Goal: Transaction & Acquisition: Obtain resource

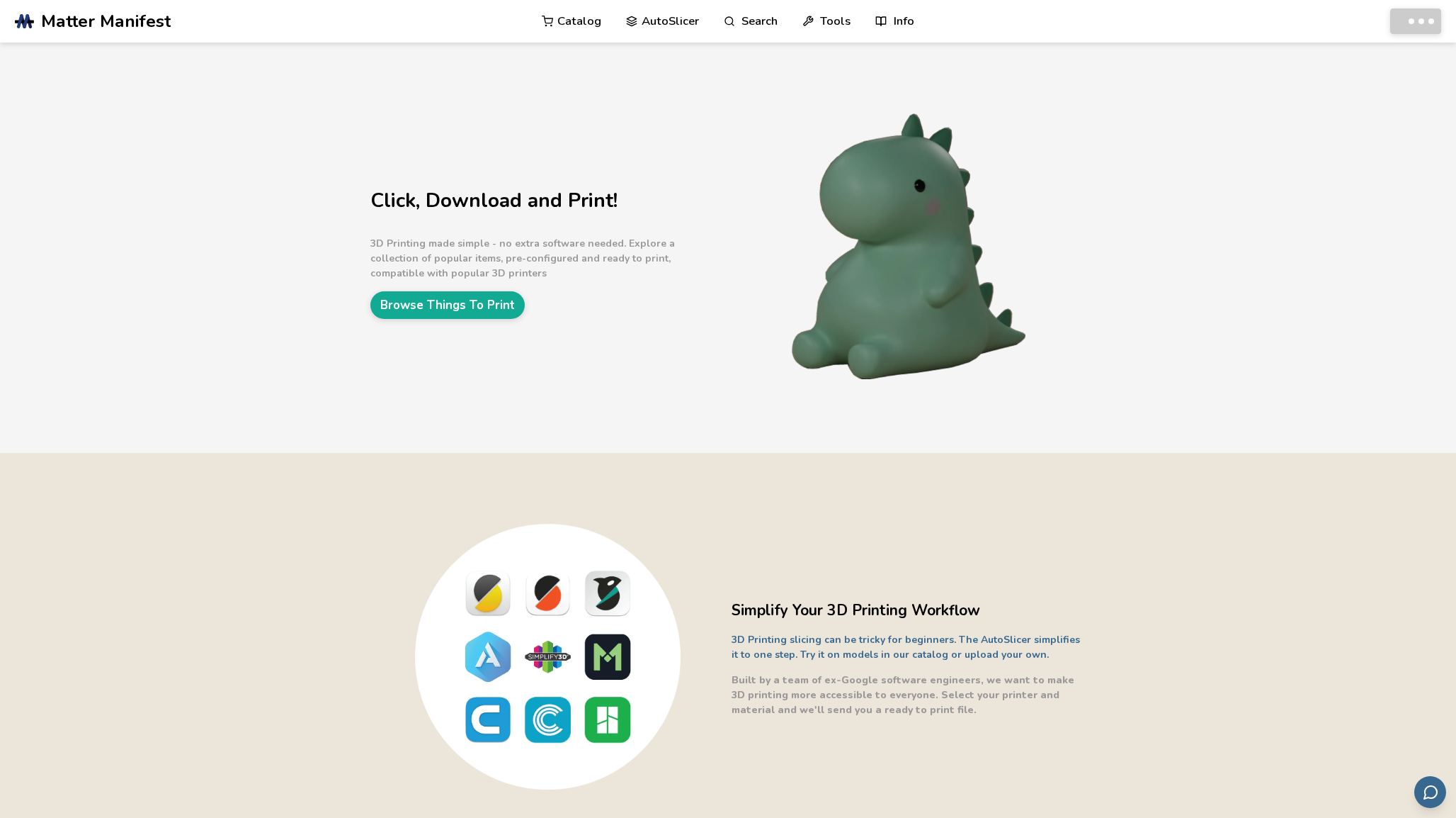
click at [581, 21] on link "Catalog" at bounding box center [571, 21] width 59 height 42
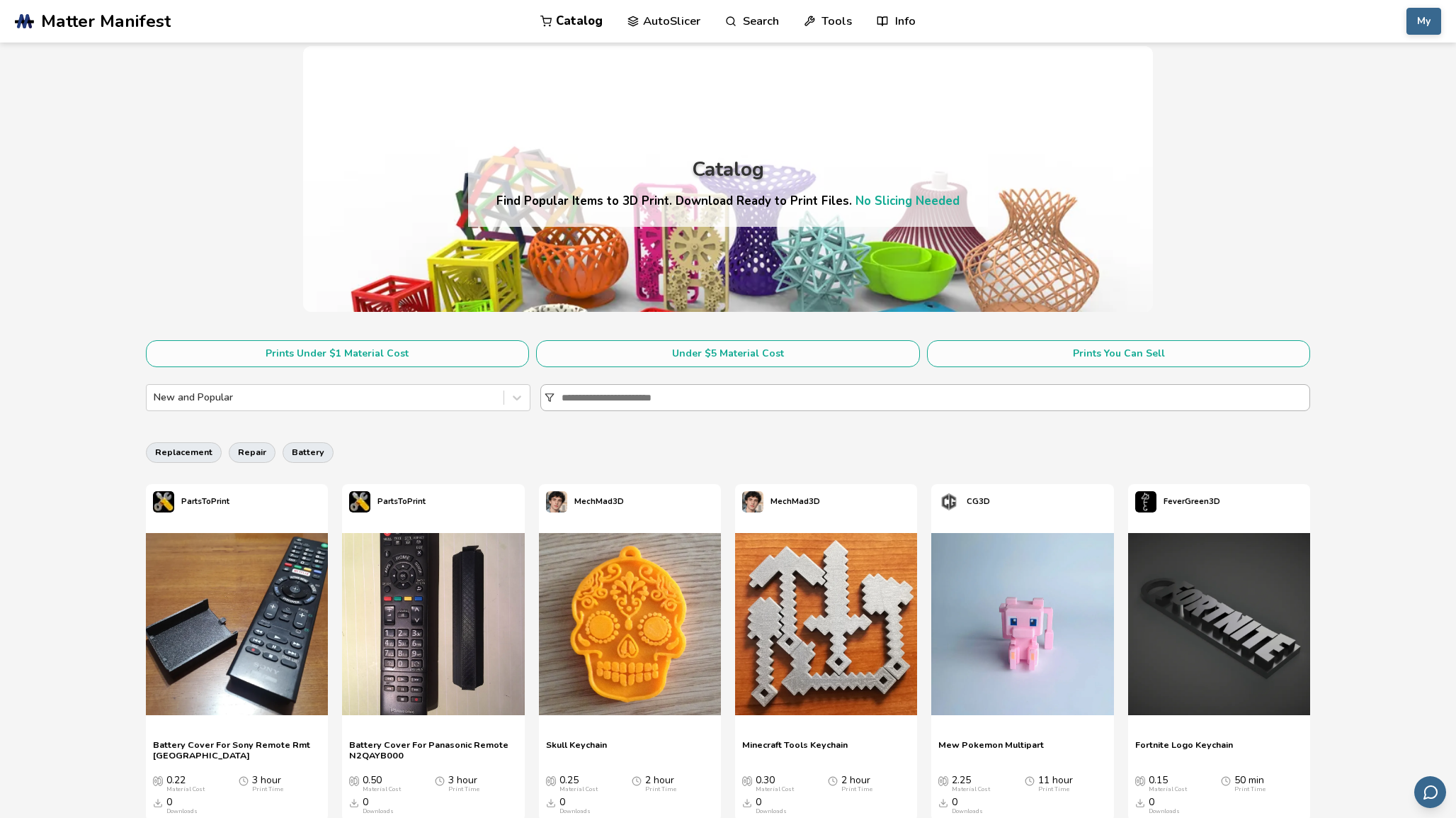
click at [673, 410] on input at bounding box center [935, 397] width 748 height 25
type input "****"
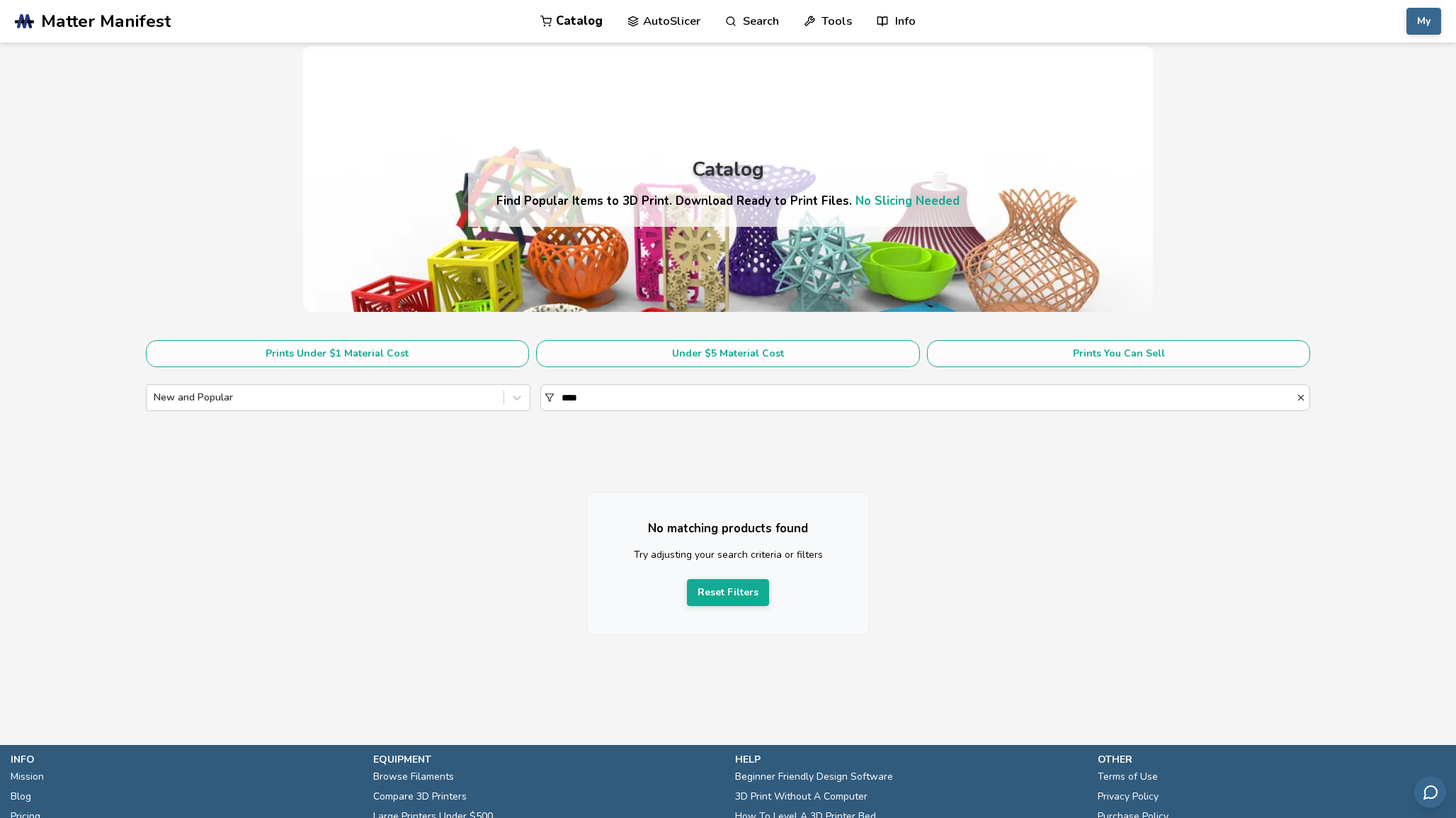
click at [573, 23] on link "Catalog" at bounding box center [571, 21] width 62 height 42
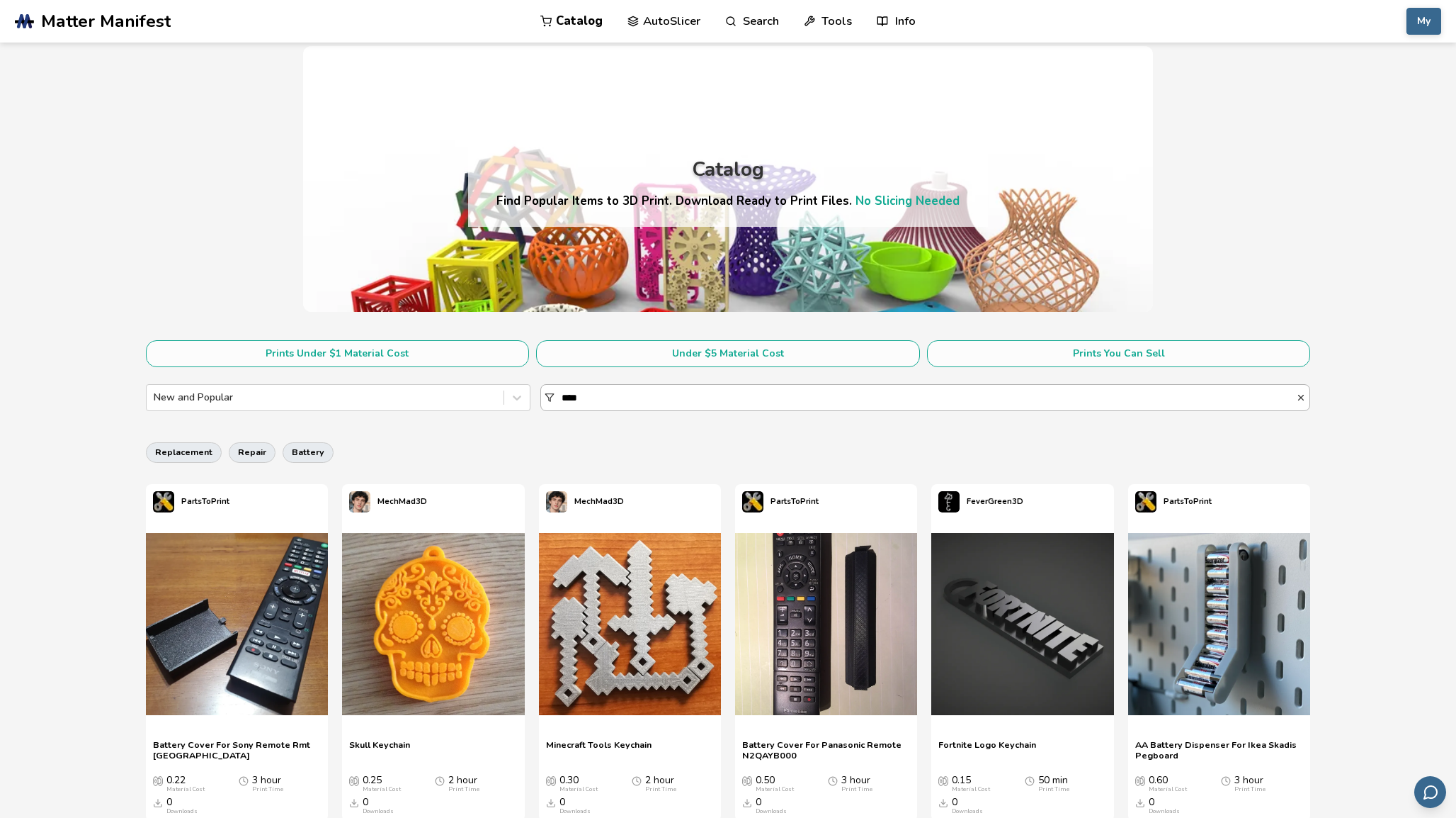
click at [609, 396] on input "****" at bounding box center [928, 397] width 735 height 25
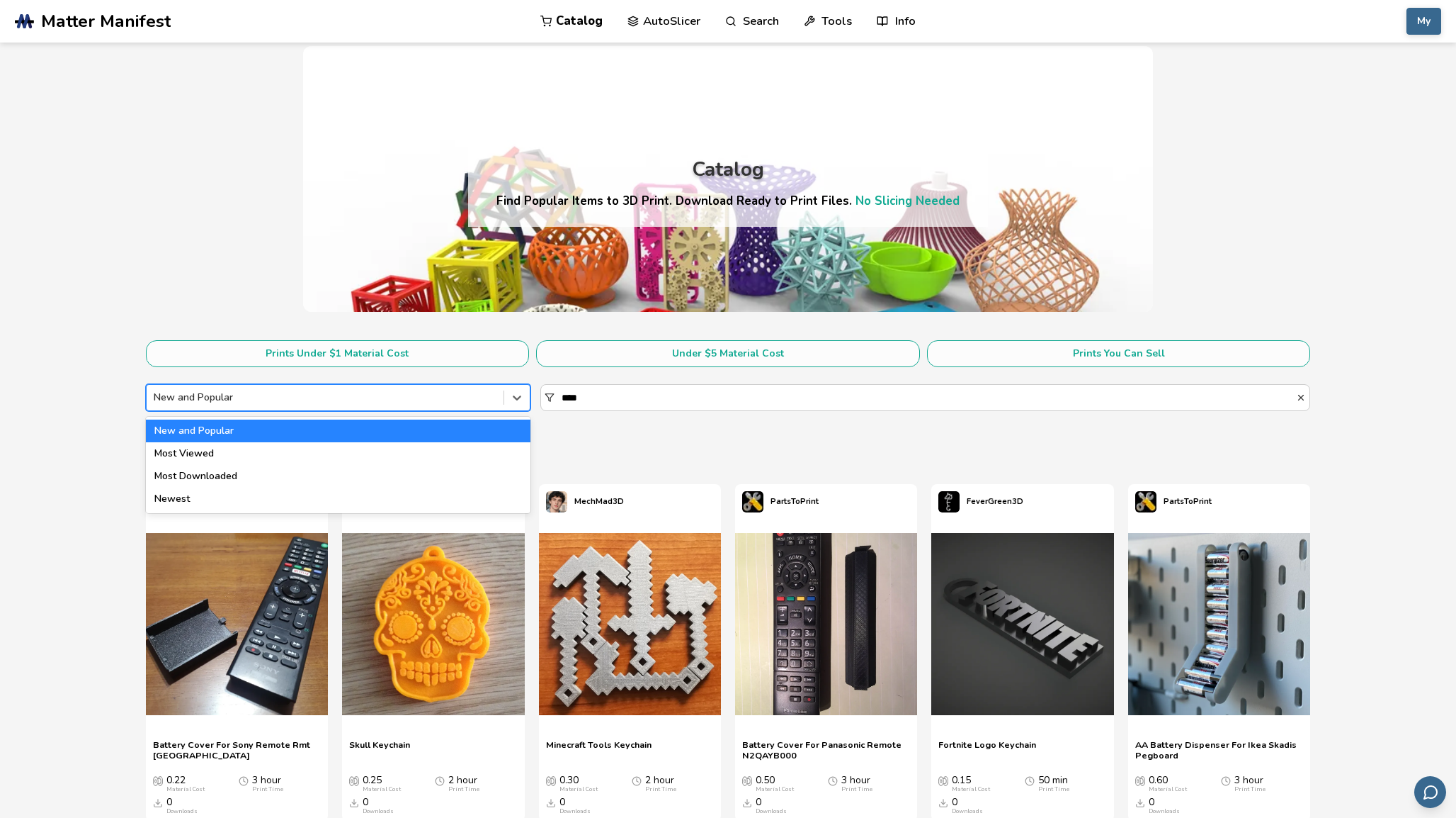
click at [452, 399] on div at bounding box center [325, 397] width 344 height 14
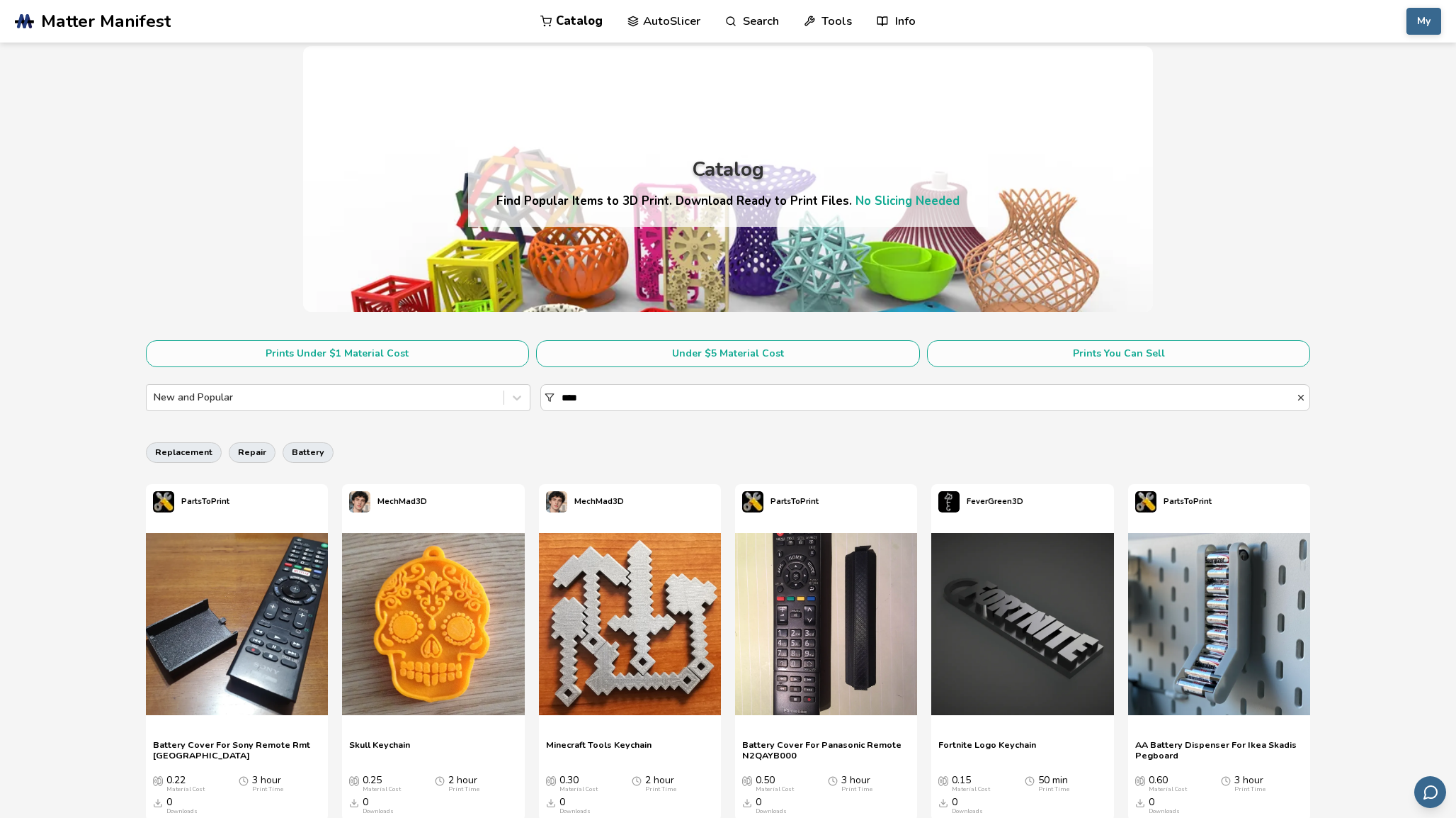
click at [645, 419] on section "Prints Under $1 Material Cost Under $5 Material Cost Prints You Can Sell New an…" at bounding box center [728, 380] width 1165 height 81
click at [625, 405] on input "****" at bounding box center [928, 397] width 735 height 25
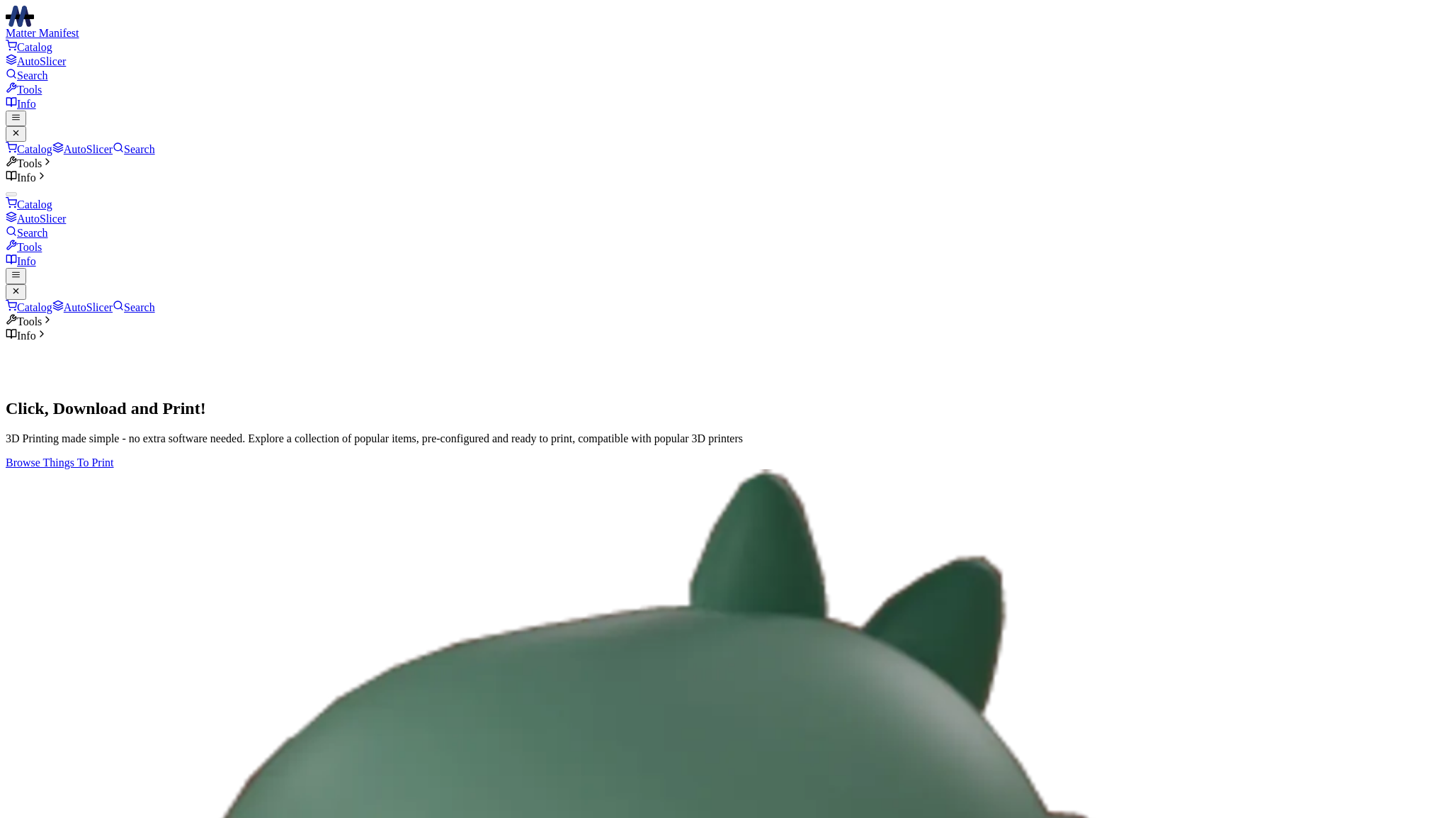
click at [52, 41] on link "Catalog" at bounding box center [28, 47] width 47 height 12
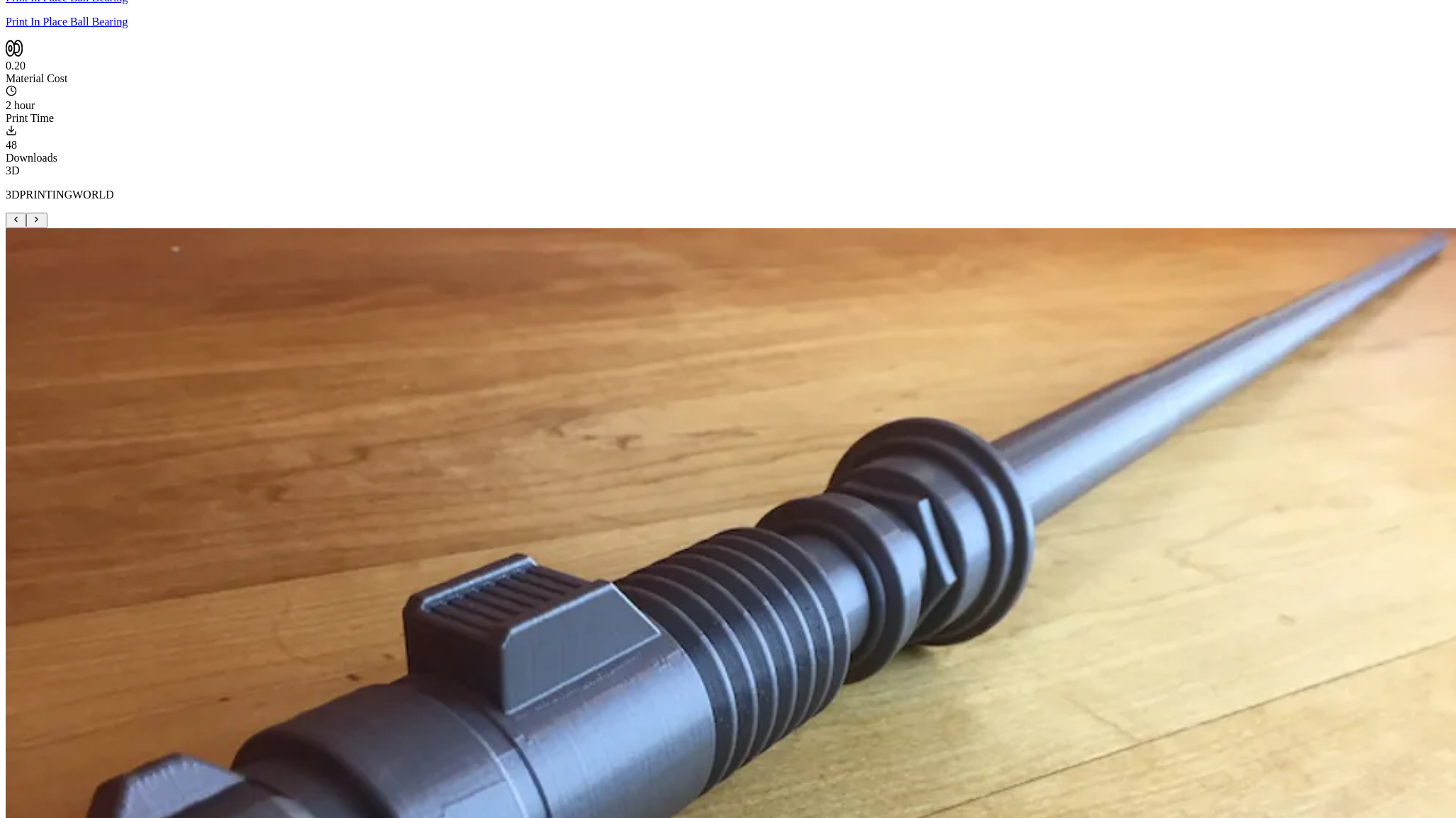
scroll to position [3739, 0]
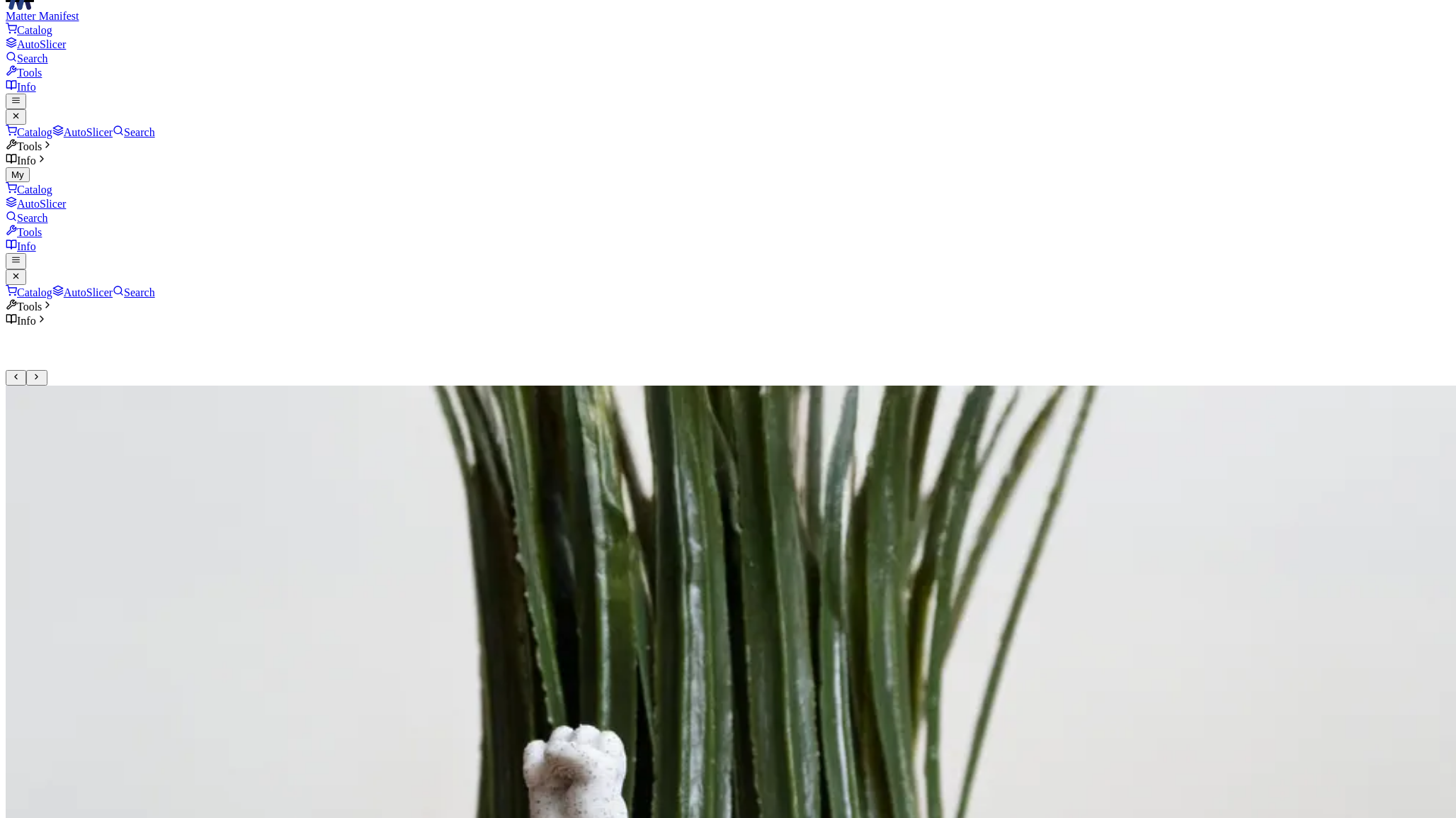
scroll to position [29, 0]
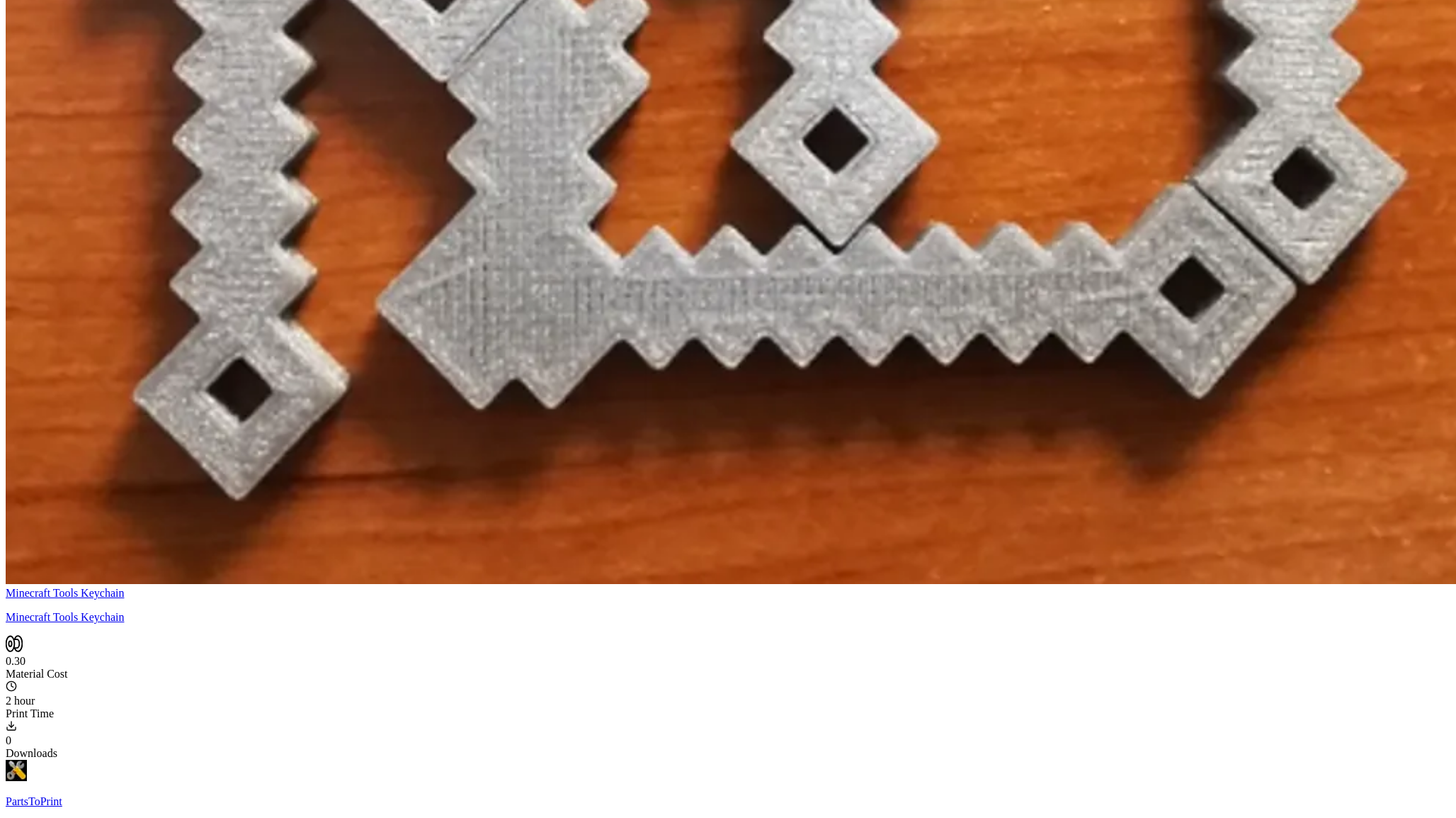
scroll to position [5368, 0]
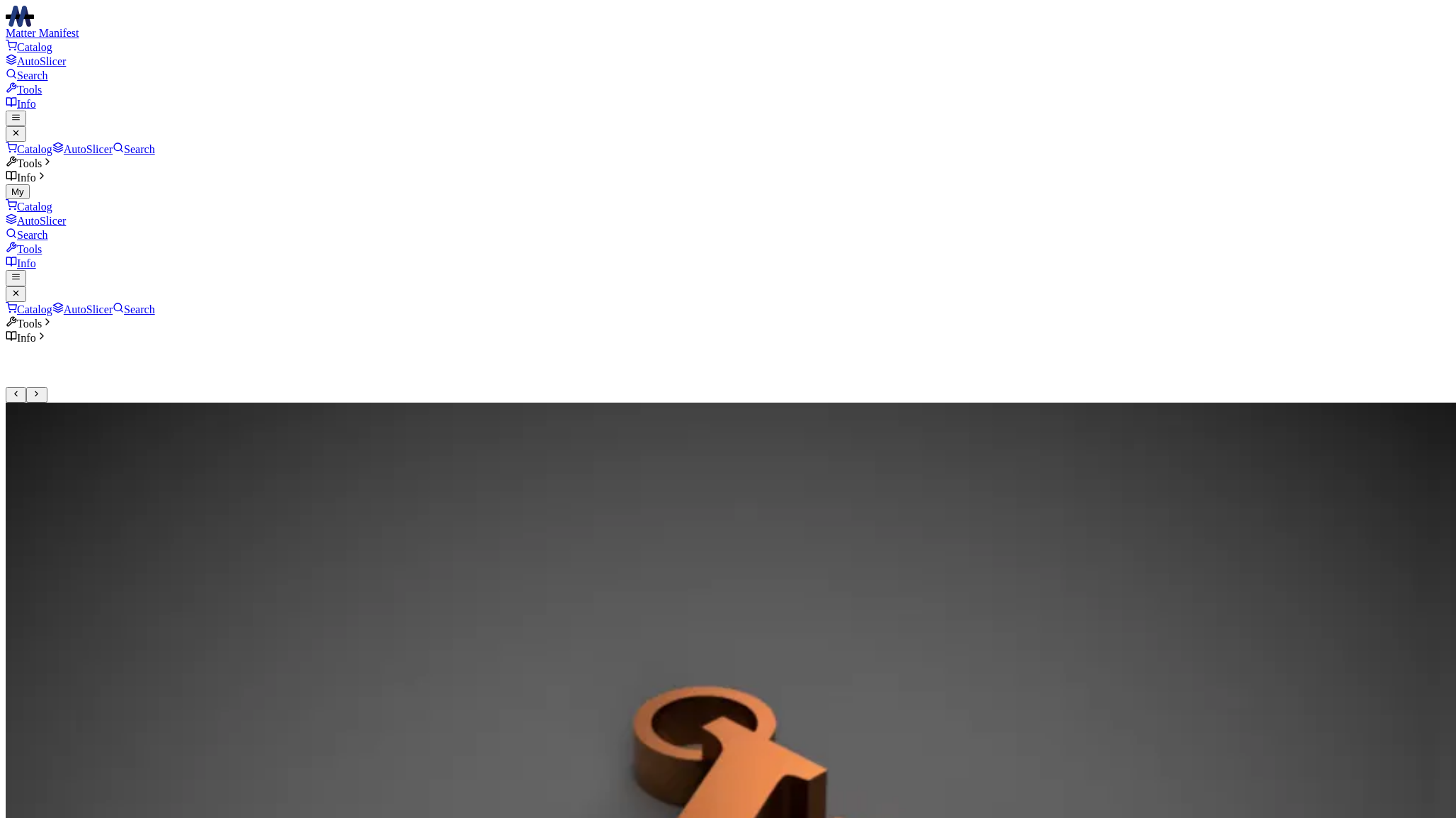
scroll to position [17, 0]
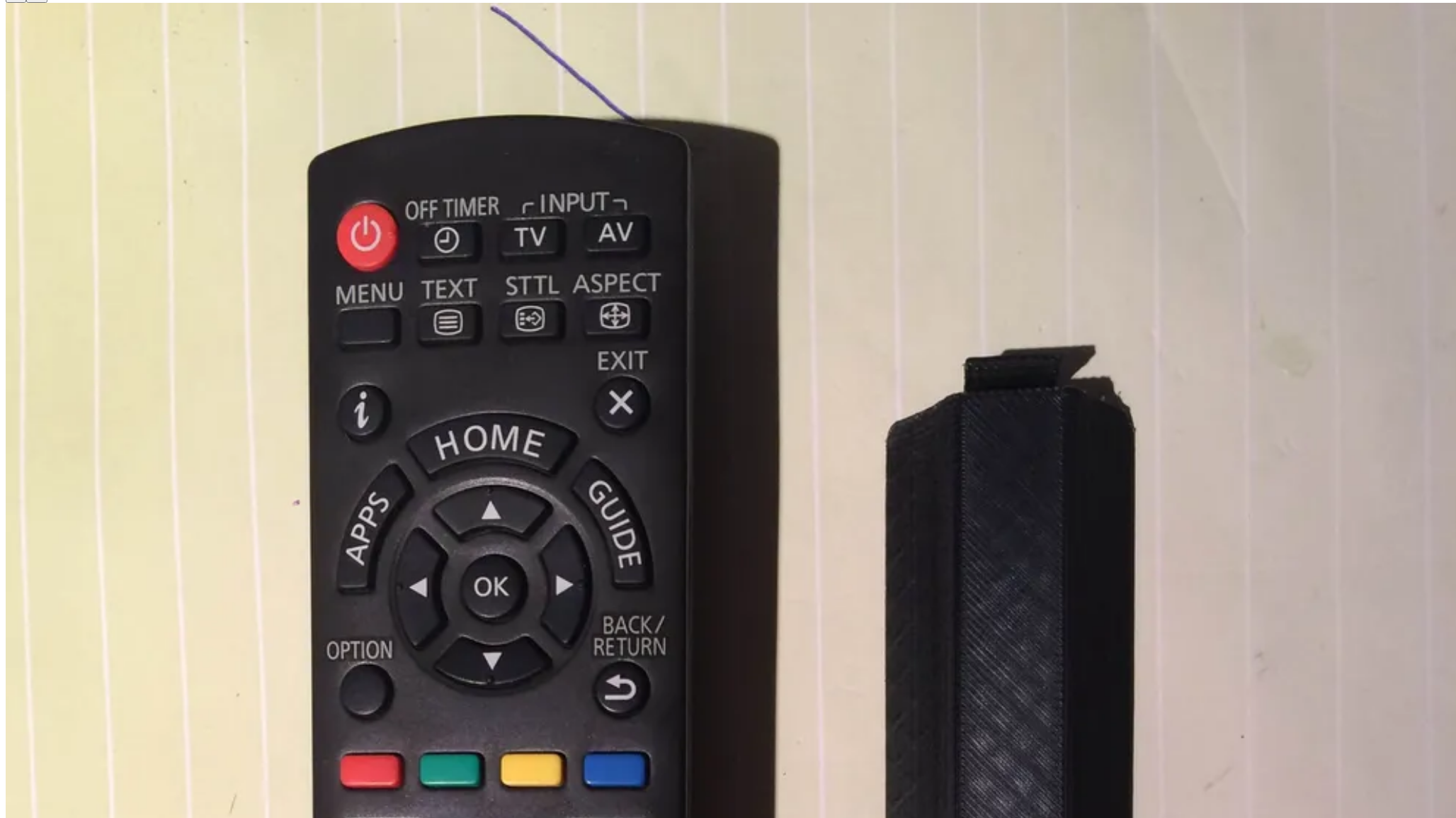
scroll to position [6190, 0]
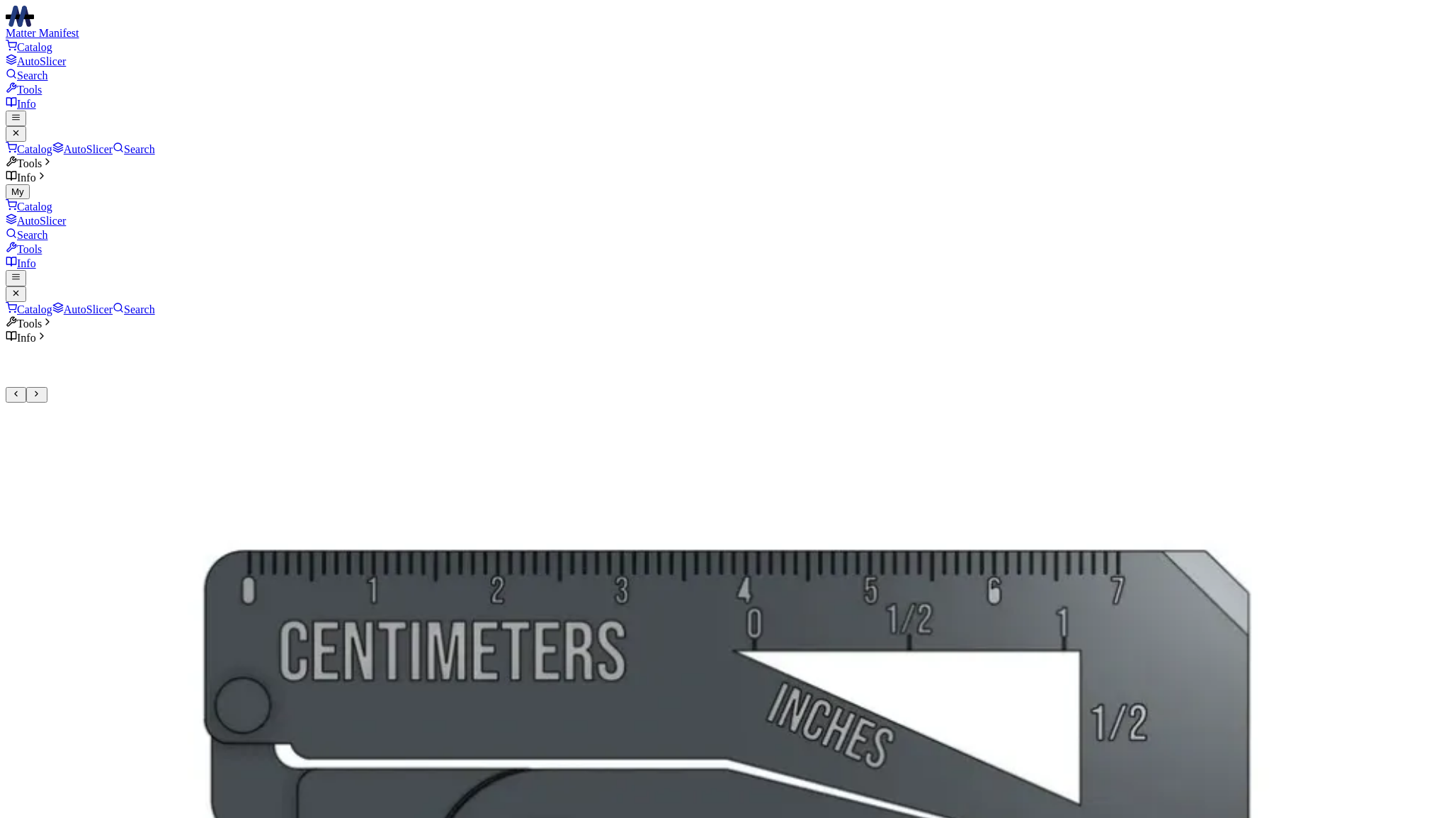
scroll to position [17, 0]
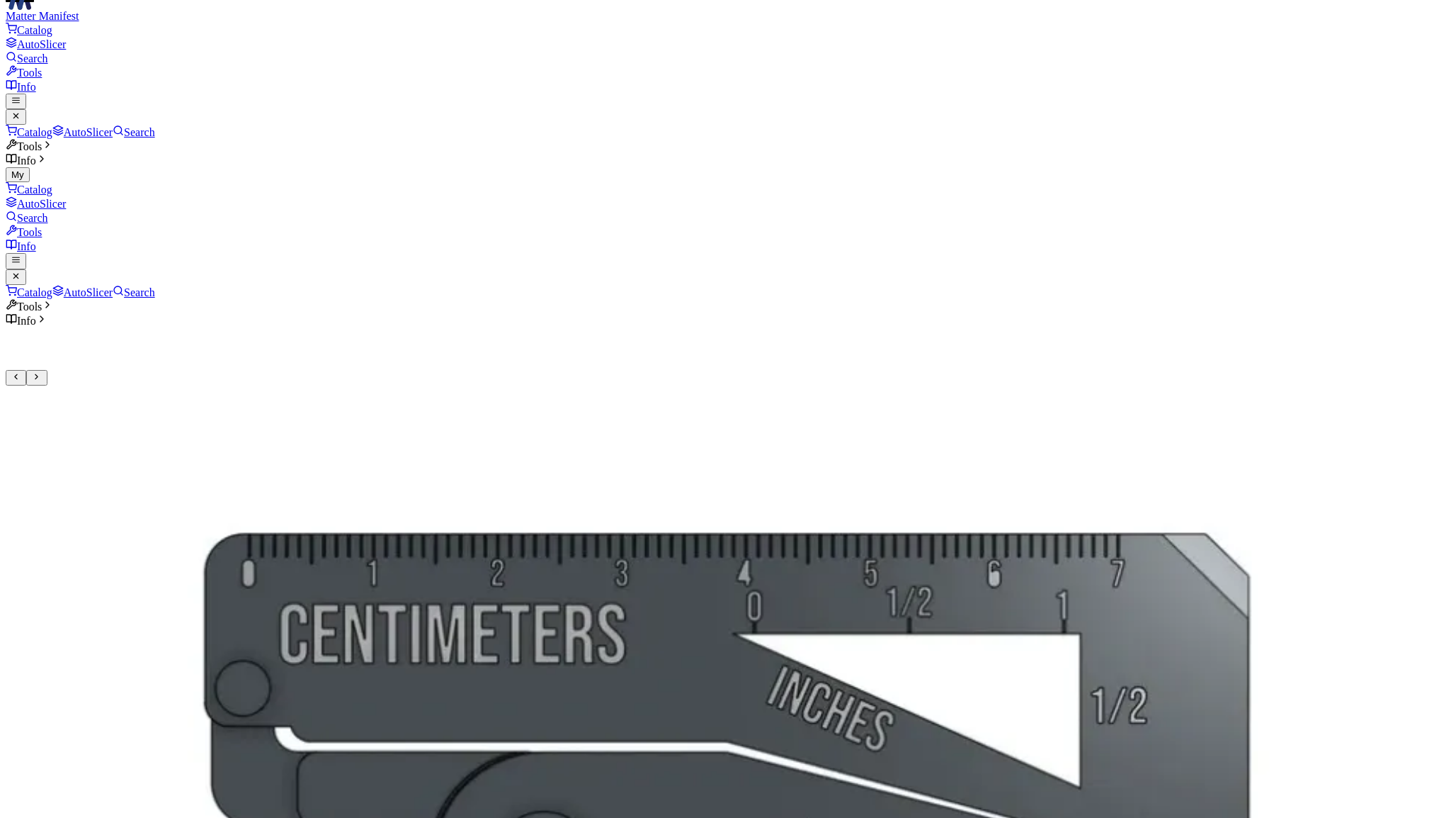
click at [47, 370] on button at bounding box center [36, 378] width 21 height 15
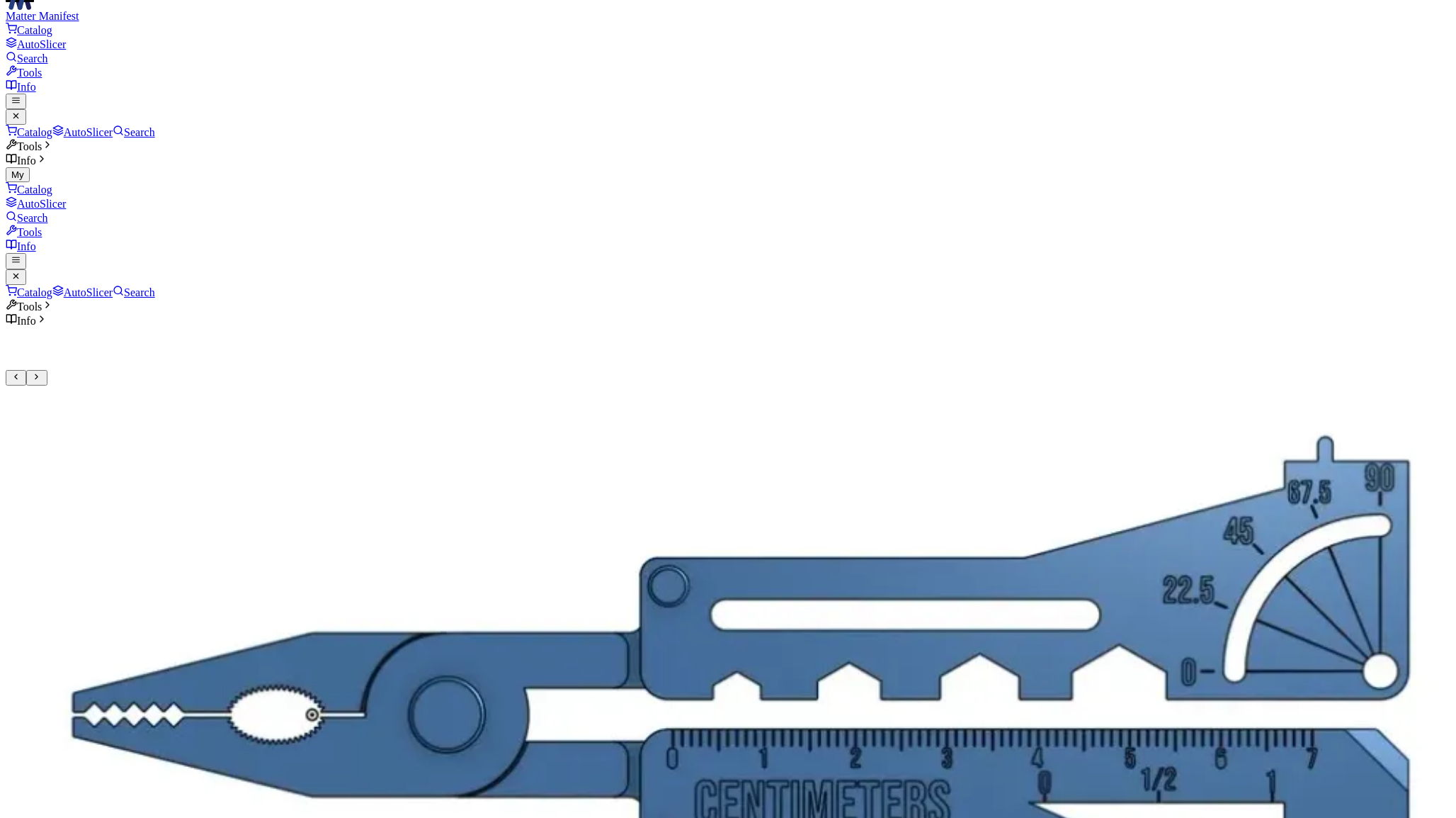
click at [21, 372] on icon at bounding box center [16, 376] width 9 height 9
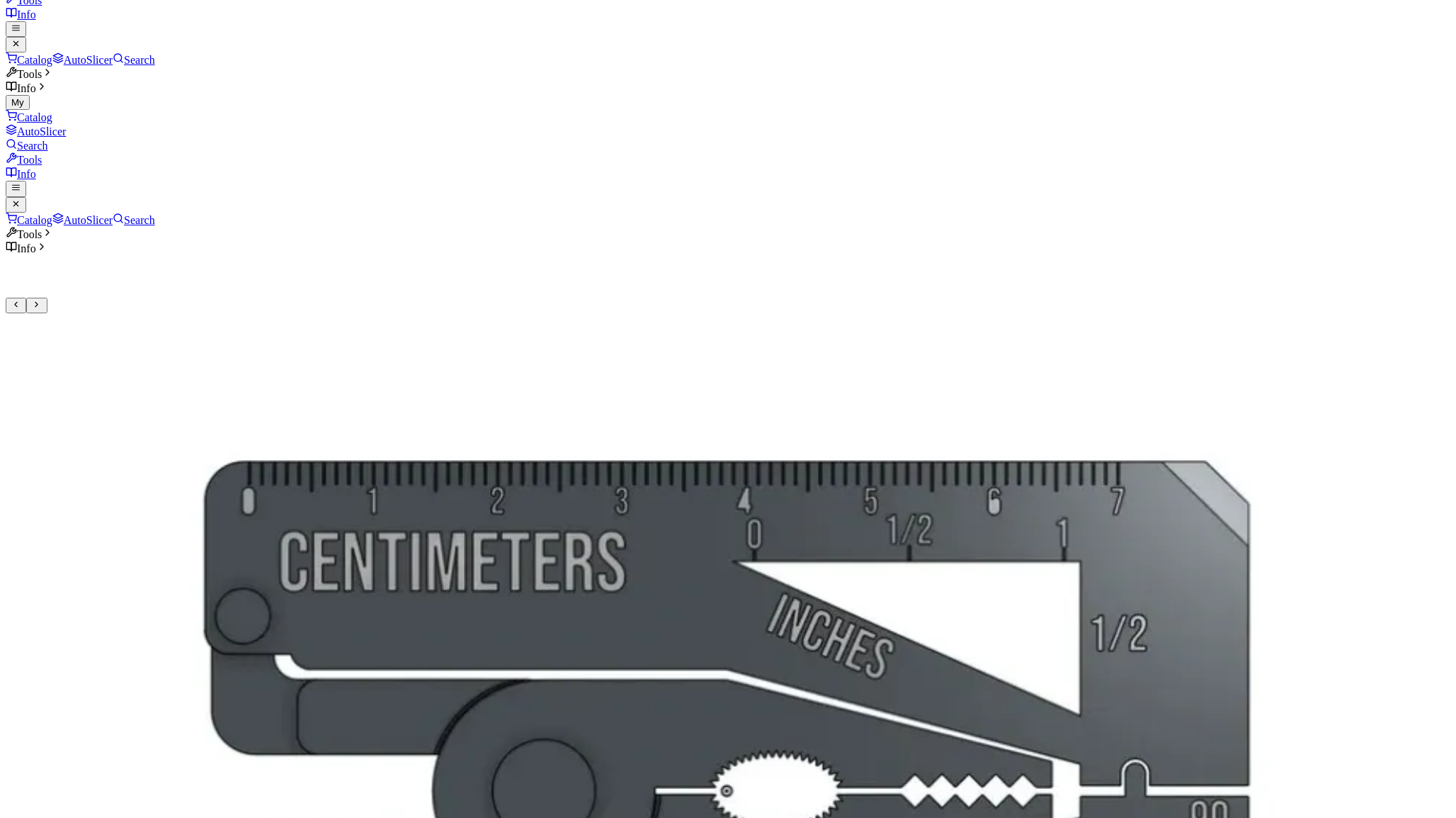
scroll to position [84, 0]
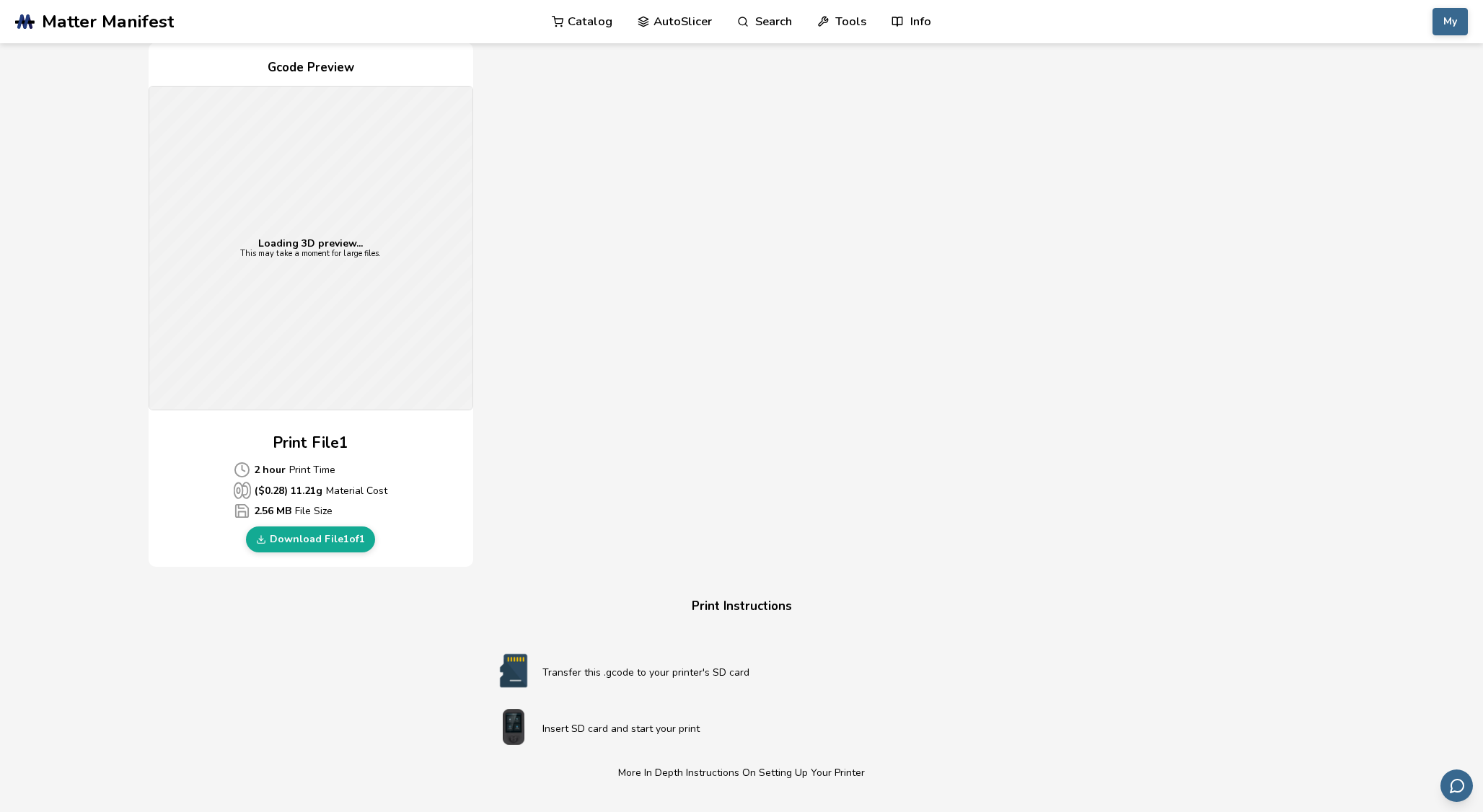
scroll to position [332, 0]
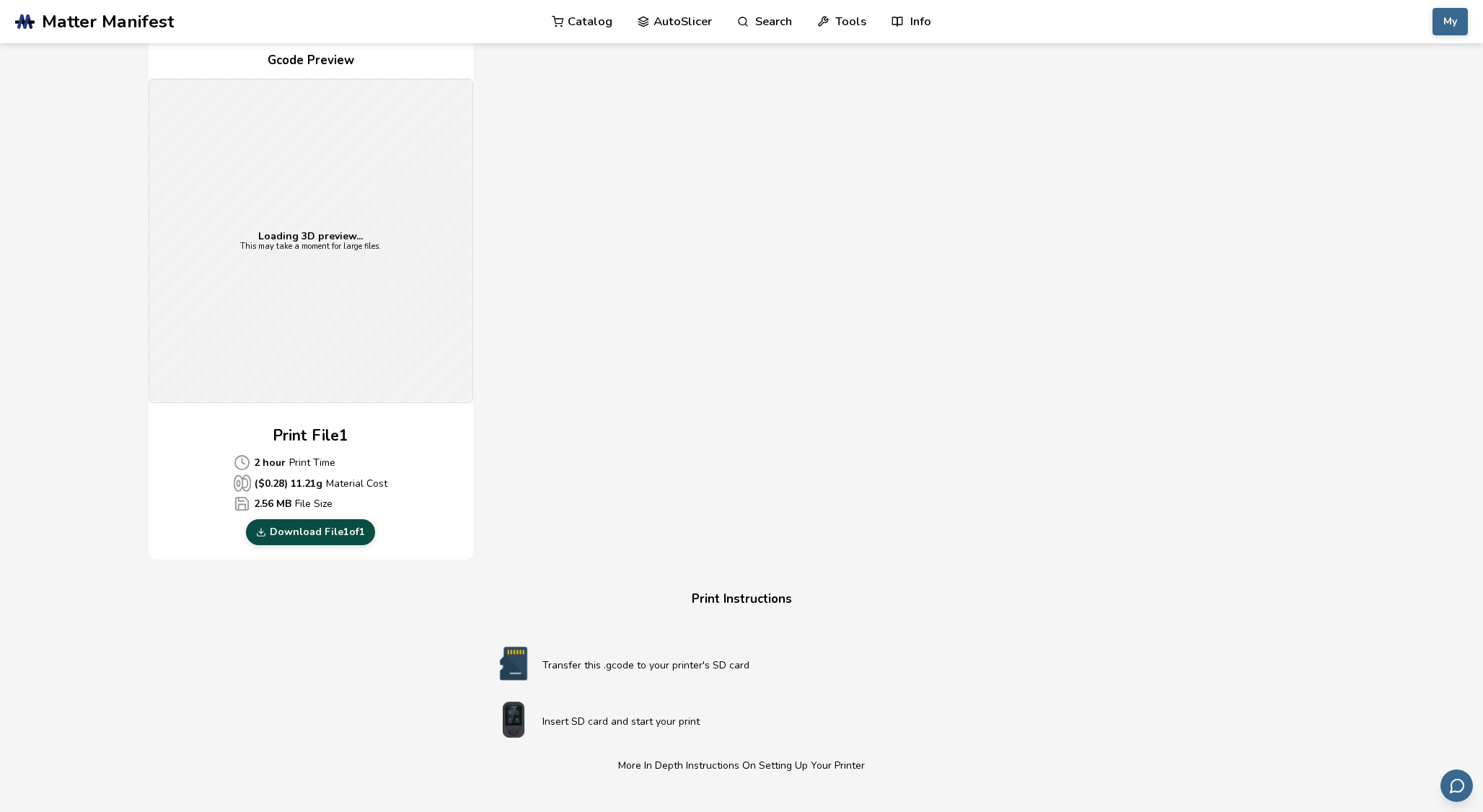
click at [351, 535] on link "Download File 1 of 1" at bounding box center [310, 532] width 129 height 26
